Goal: Navigation & Orientation: Find specific page/section

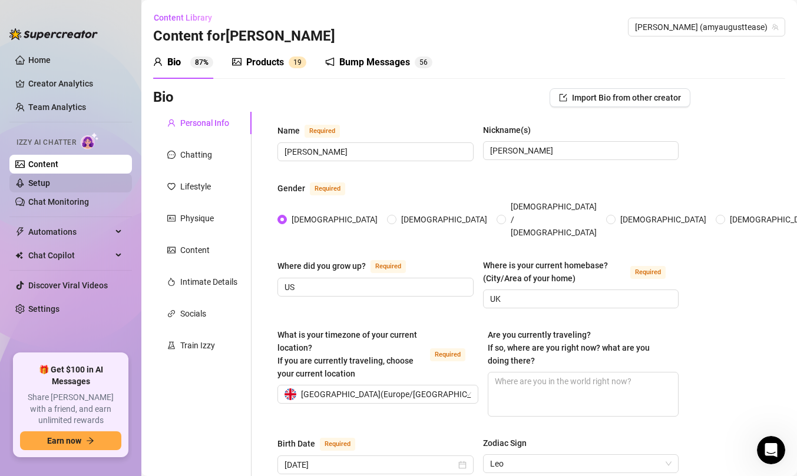
click at [50, 188] on link "Setup" at bounding box center [39, 182] width 22 height 9
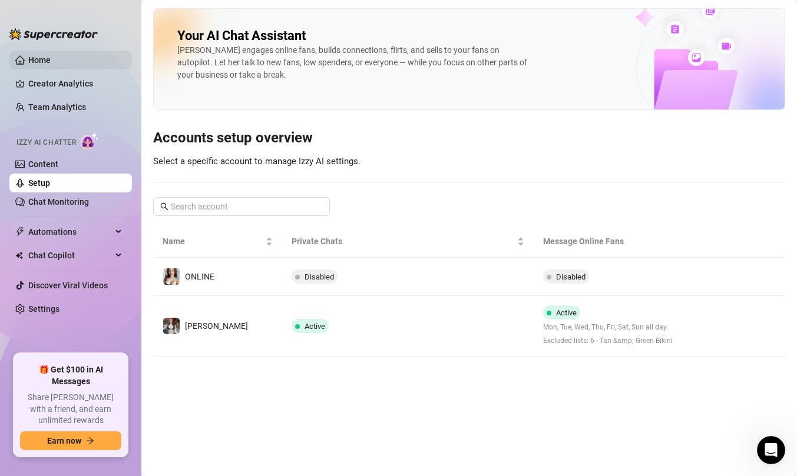
click at [51, 59] on link "Home" at bounding box center [39, 59] width 22 height 9
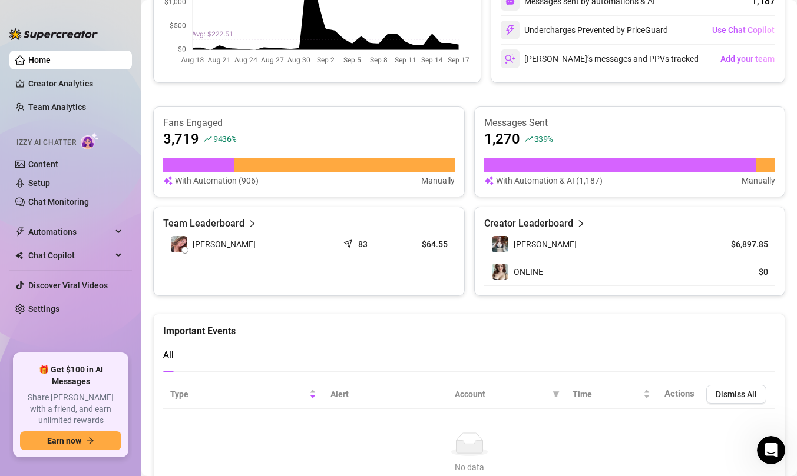
scroll to position [707, 0]
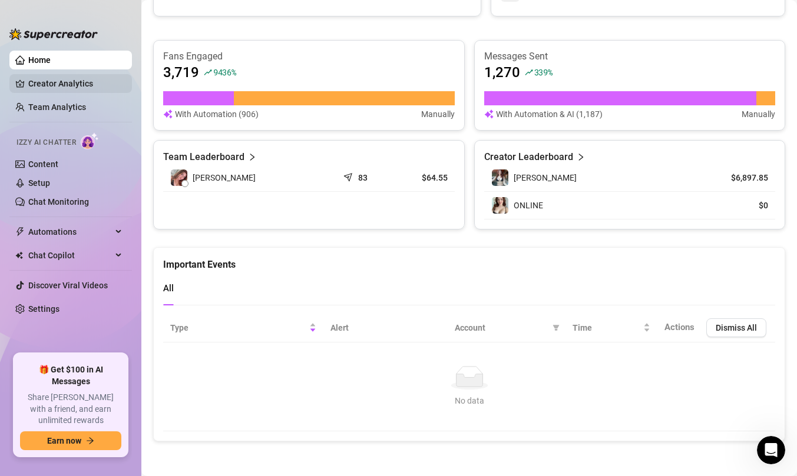
click at [69, 88] on link "Creator Analytics" at bounding box center [75, 83] width 94 height 19
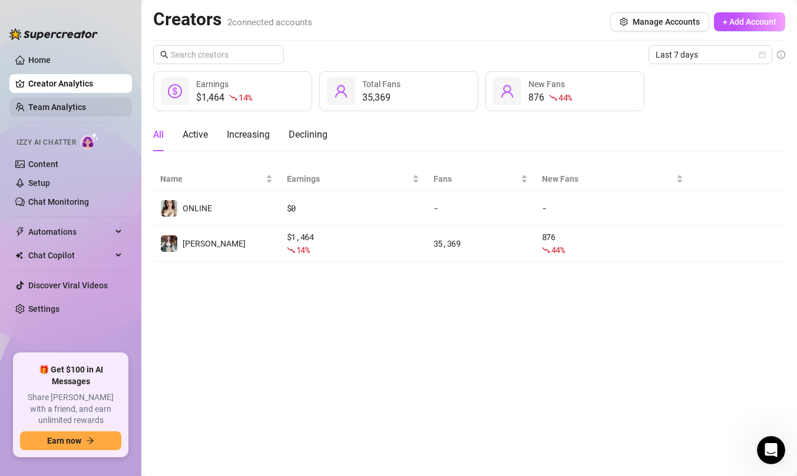
click at [74, 105] on link "Team Analytics" at bounding box center [57, 106] width 58 height 9
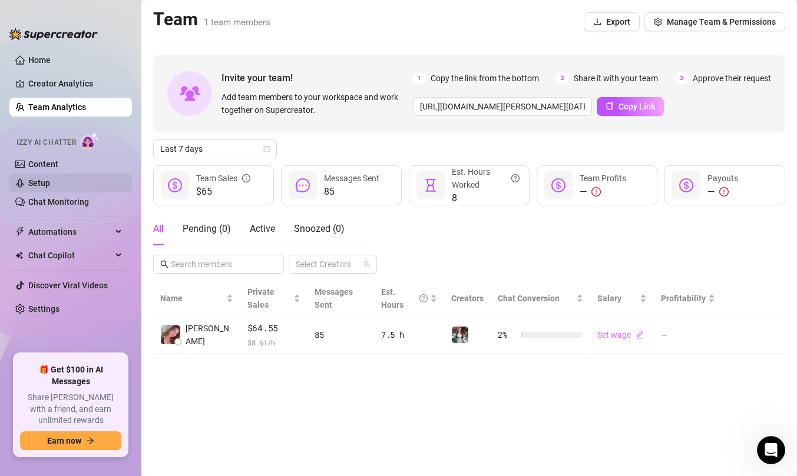
click at [50, 180] on link "Setup" at bounding box center [39, 182] width 22 height 9
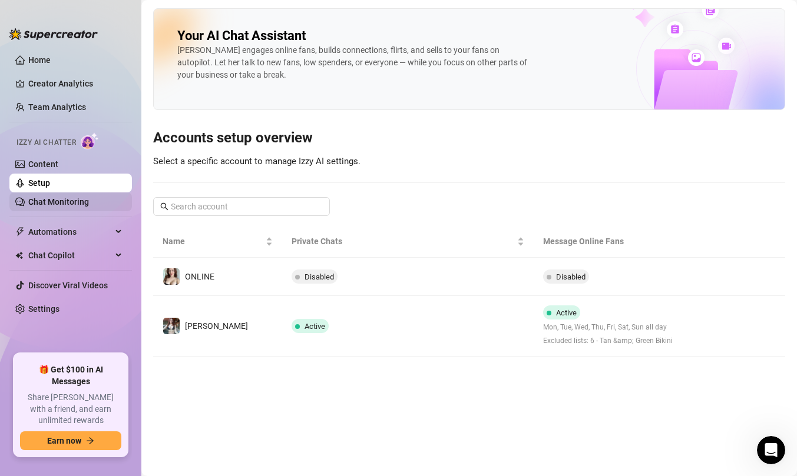
click at [64, 199] on link "Chat Monitoring" at bounding box center [58, 201] width 61 height 9
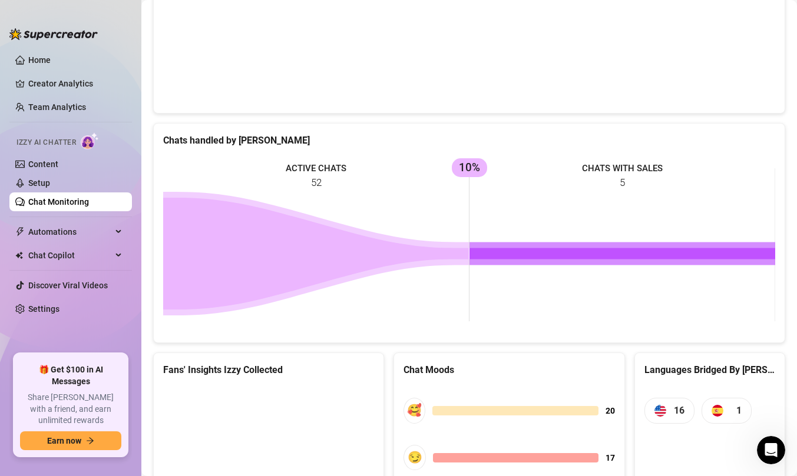
scroll to position [533, 0]
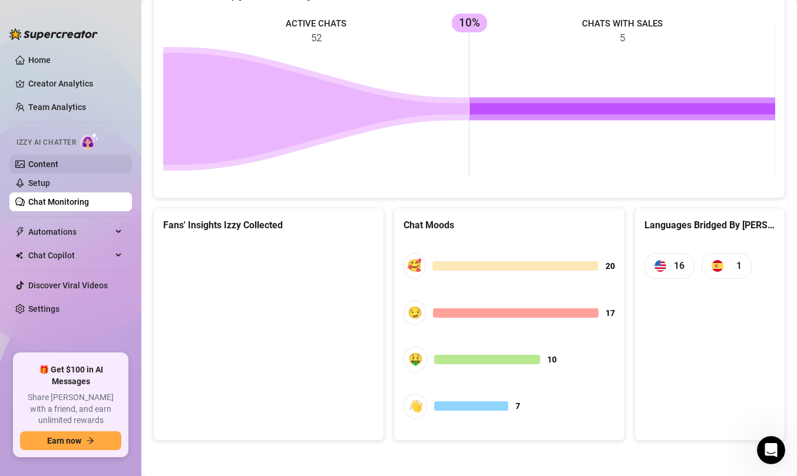
click at [58, 169] on link "Content" at bounding box center [43, 164] width 30 height 9
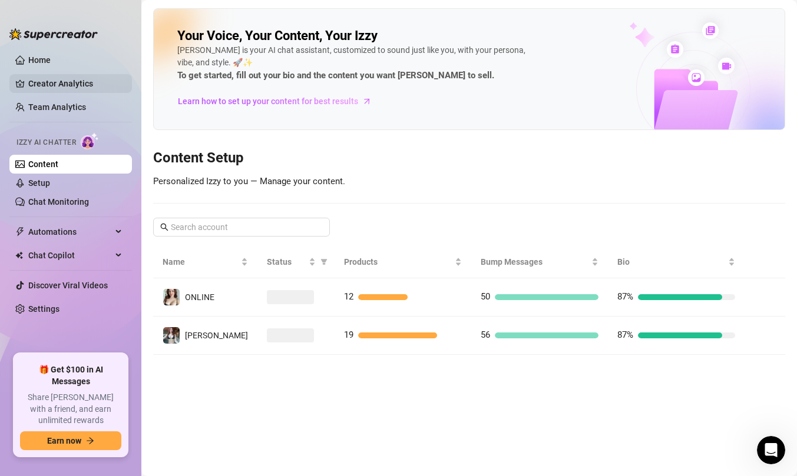
click at [79, 85] on link "Creator Analytics" at bounding box center [75, 83] width 94 height 19
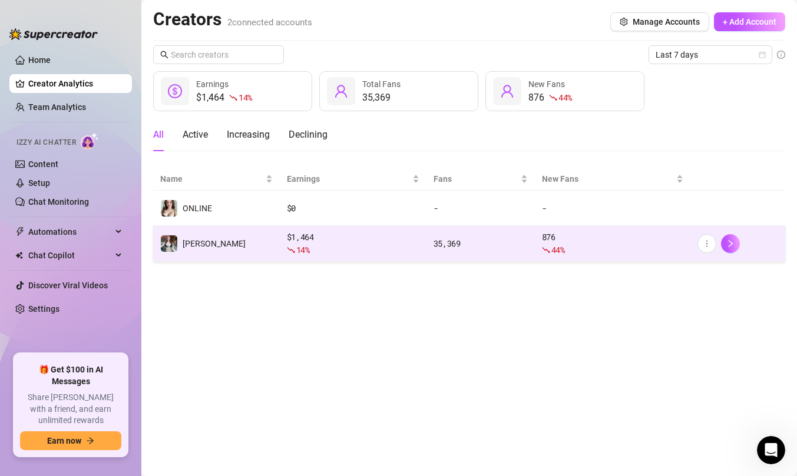
click at [244, 245] on td "[PERSON_NAME]" at bounding box center [216, 244] width 127 height 36
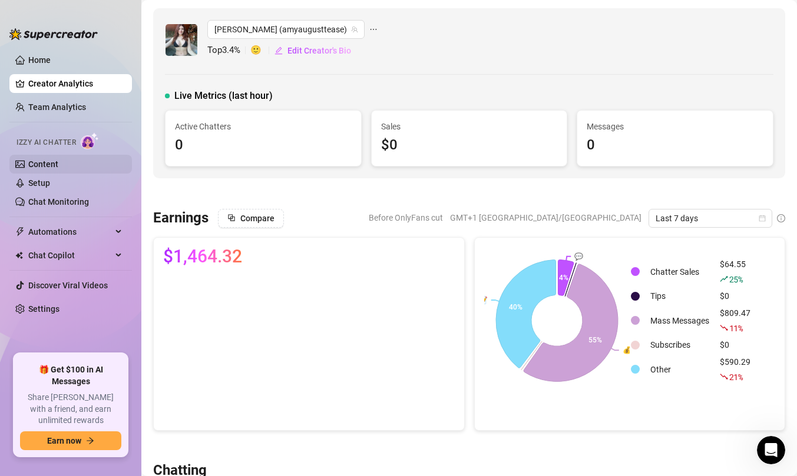
click at [58, 161] on link "Content" at bounding box center [43, 164] width 30 height 9
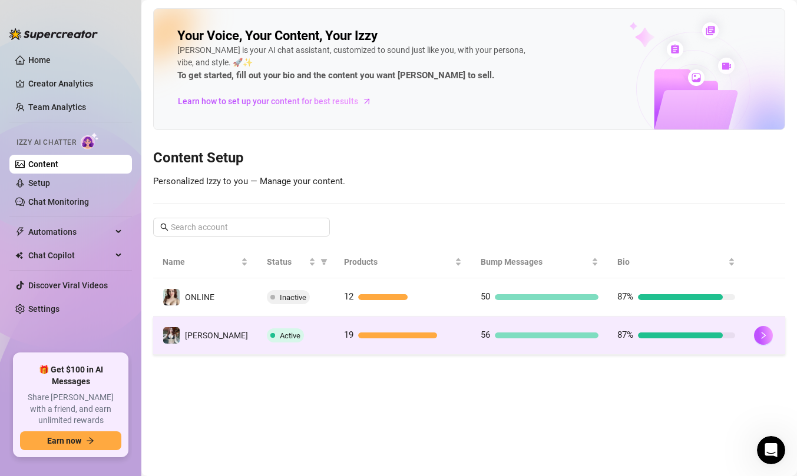
click at [215, 338] on td "[PERSON_NAME]" at bounding box center [205, 336] width 104 height 38
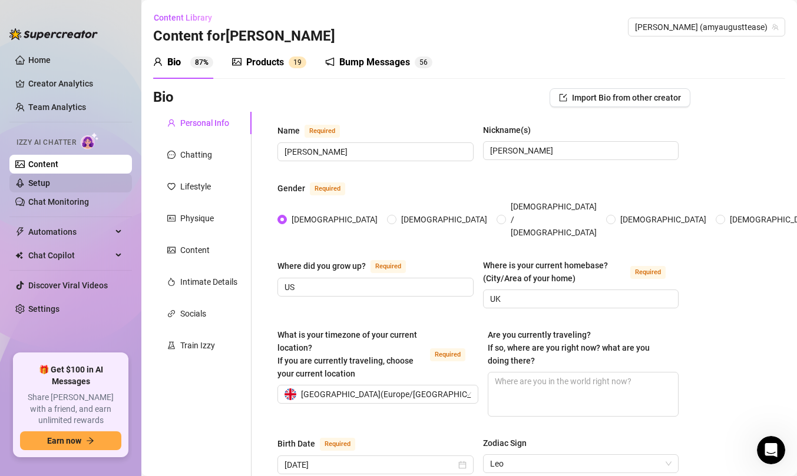
click at [50, 185] on link "Setup" at bounding box center [39, 182] width 22 height 9
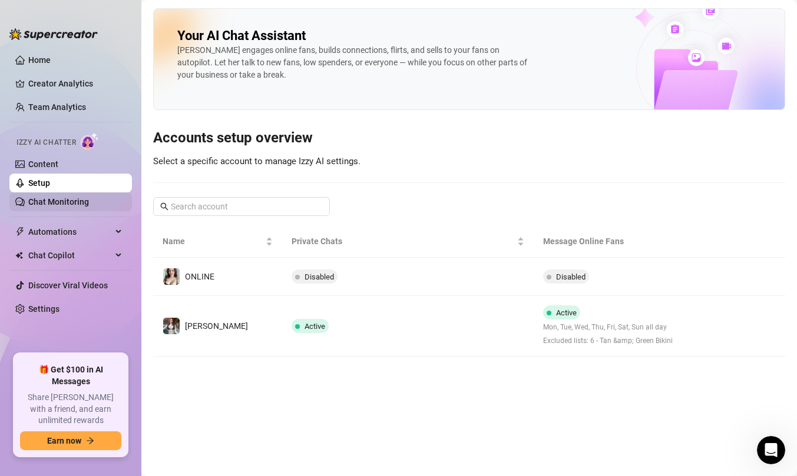
click at [87, 204] on link "Chat Monitoring" at bounding box center [58, 201] width 61 height 9
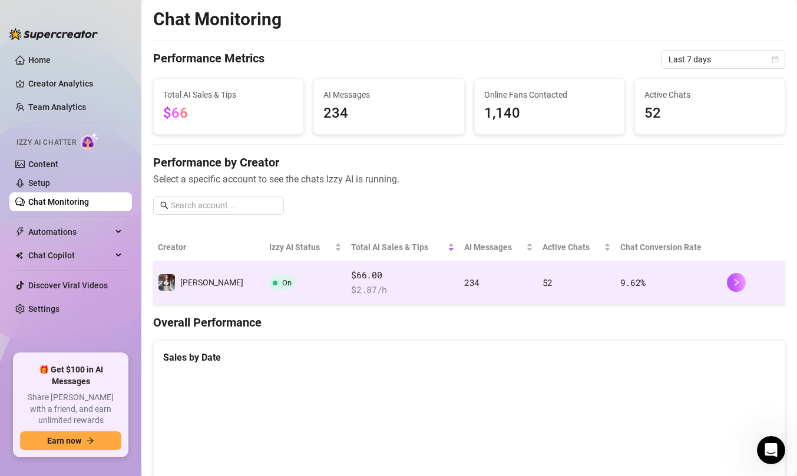
click at [296, 290] on td "On" at bounding box center [305, 284] width 82 height 44
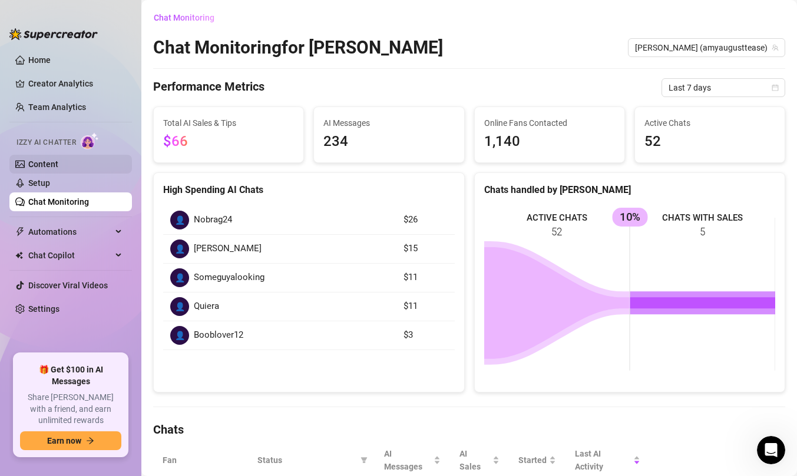
click at [58, 167] on link "Content" at bounding box center [43, 164] width 30 height 9
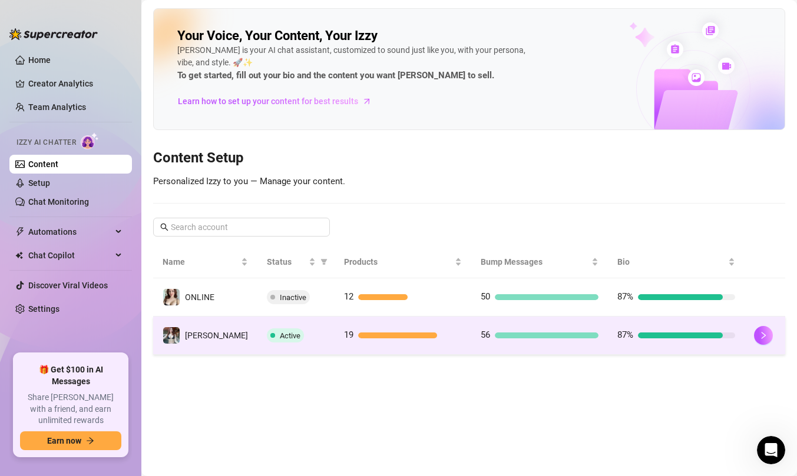
click at [290, 345] on td "Active" at bounding box center [295, 336] width 77 height 38
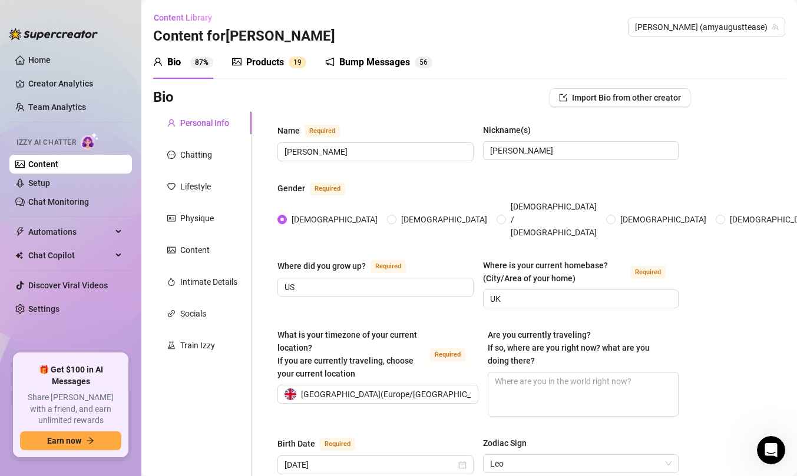
click at [256, 72] on div "Products 1 9" at bounding box center [269, 62] width 74 height 33
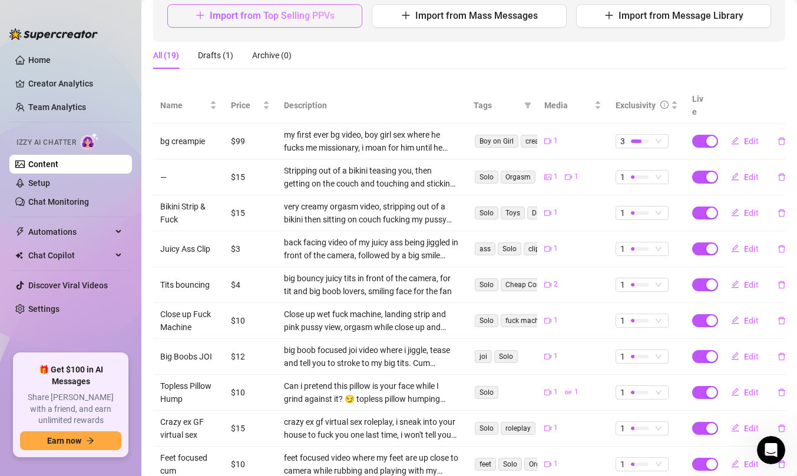
scroll to position [216, 0]
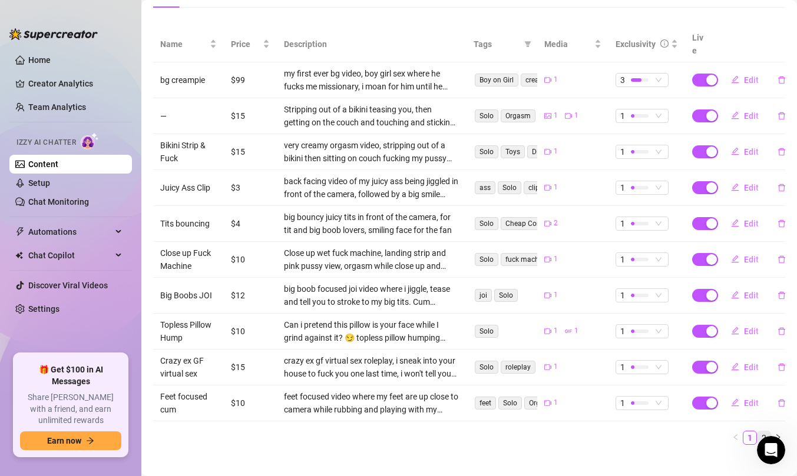
click at [763, 432] on link "2" at bounding box center [763, 438] width 13 height 13
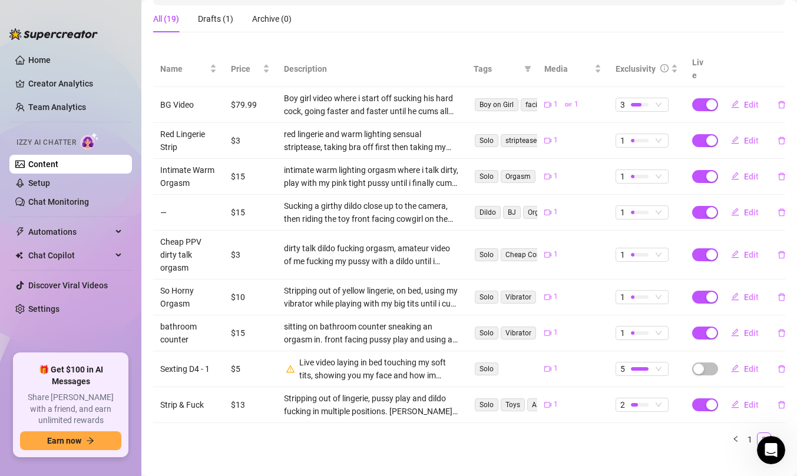
scroll to position [193, 0]
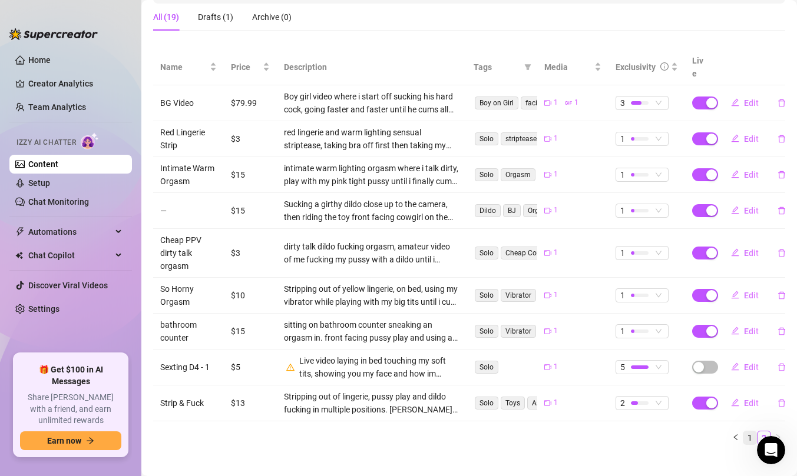
click at [748, 432] on link "1" at bounding box center [749, 438] width 13 height 13
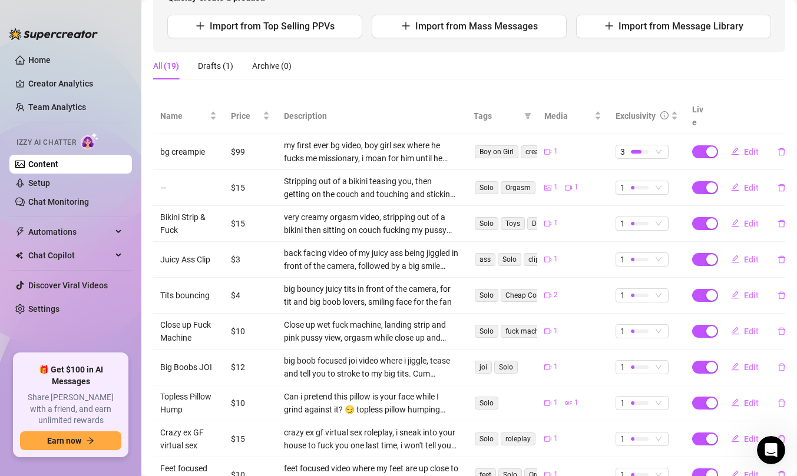
scroll to position [141, 0]
